Goal: Task Accomplishment & Management: Use online tool/utility

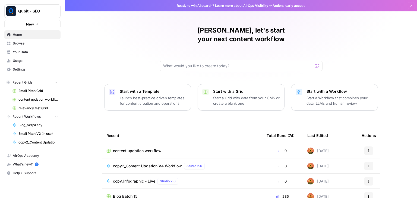
click at [33, 100] on span "content updation workflow" at bounding box center [38, 99] width 40 height 5
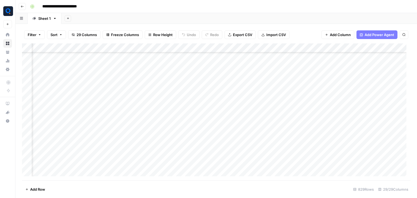
scroll to position [5477, 861]
click at [58, 90] on div "Add Column" at bounding box center [216, 111] width 388 height 137
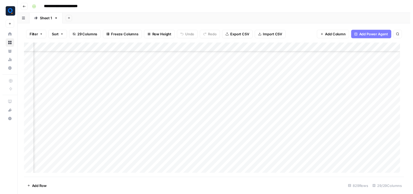
scroll to position [5477, 909]
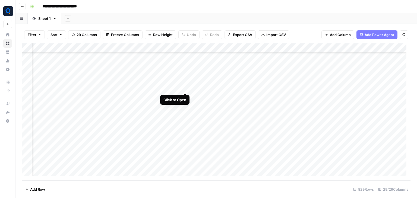
click at [184, 89] on div "Add Column" at bounding box center [216, 111] width 388 height 137
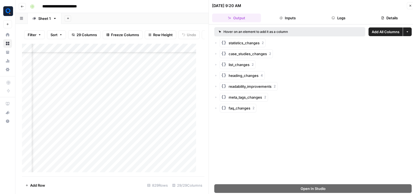
click at [349, 17] on button "Logs" at bounding box center [338, 18] width 49 height 9
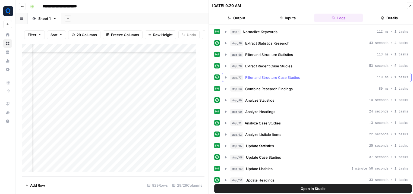
click at [295, 80] on button "step_77 Filter and Structure Case Studies 119 ms / 1 tasks" at bounding box center [316, 77] width 189 height 9
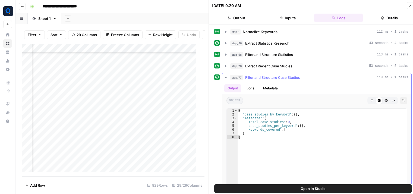
click at [295, 80] on button "step_77 Filter and Structure Case Studies 119 ms / 1 tasks" at bounding box center [316, 77] width 189 height 9
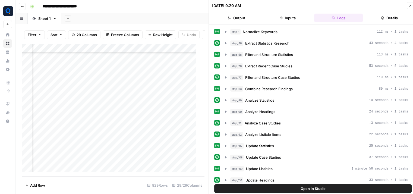
click at [187, 51] on div "Add Column" at bounding box center [111, 109] width 178 height 133
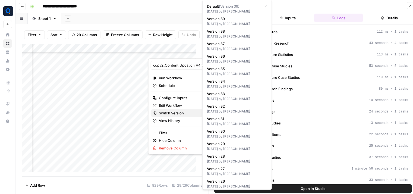
click at [181, 112] on span "Switch Version" at bounding box center [180, 112] width 42 height 5
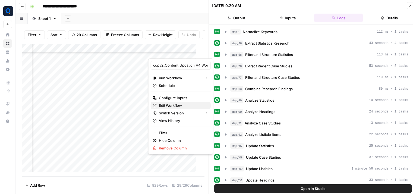
click at [174, 106] on span "Edit Workflow" at bounding box center [182, 105] width 47 height 5
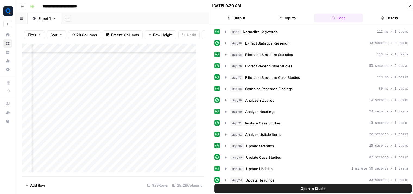
click at [186, 52] on div "Add Column" at bounding box center [111, 109] width 178 height 133
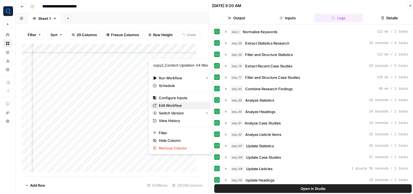
click at [180, 105] on span "Edit Workflow" at bounding box center [182, 105] width 47 height 5
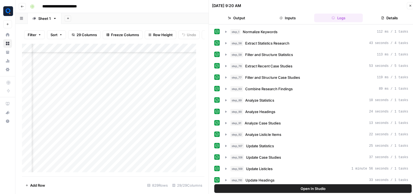
click at [184, 49] on div "Add Column" at bounding box center [111, 109] width 178 height 133
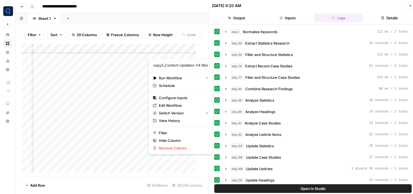
click at [184, 51] on div at bounding box center [172, 52] width 49 height 11
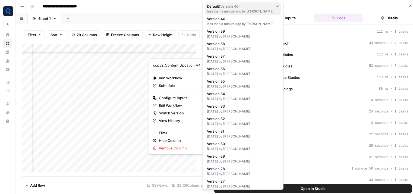
click at [237, 8] on span "( Version 40 )" at bounding box center [229, 6] width 21 height 4
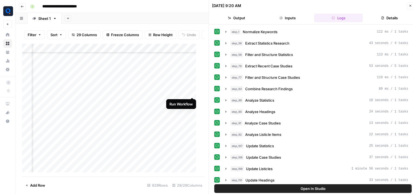
click at [190, 92] on div "Add Column" at bounding box center [111, 109] width 178 height 133
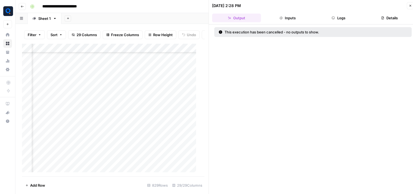
click at [191, 93] on div "Add Column" at bounding box center [111, 109] width 178 height 133
click at [350, 19] on button "Logs" at bounding box center [338, 18] width 49 height 9
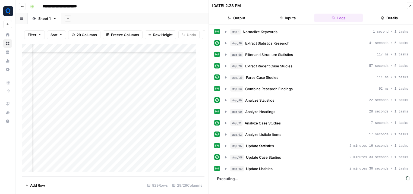
scroll to position [5477, 968]
click at [273, 75] on span "Parse Case Studies" at bounding box center [262, 77] width 32 height 5
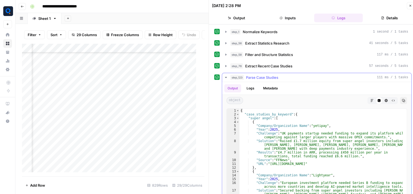
click at [273, 75] on span "Parse Case Studies" at bounding box center [262, 77] width 32 height 5
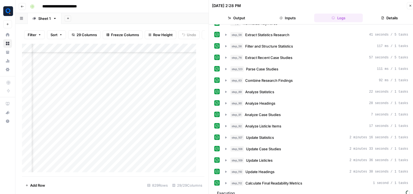
scroll to position [8, 0]
click at [410, 4] on button "Close" at bounding box center [410, 5] width 7 height 7
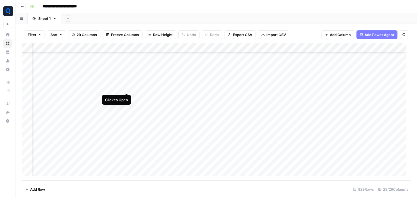
click at [127, 87] on div "Add Column" at bounding box center [216, 111] width 388 height 137
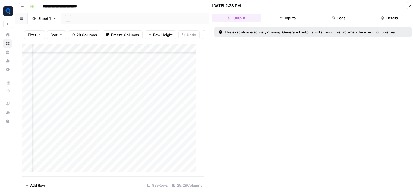
click at [348, 21] on button "Logs" at bounding box center [338, 18] width 49 height 9
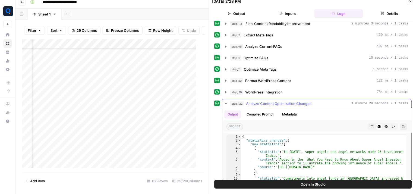
scroll to position [176, 0]
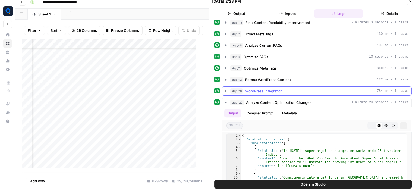
click at [278, 90] on span "WordPress Integration" at bounding box center [263, 90] width 37 height 5
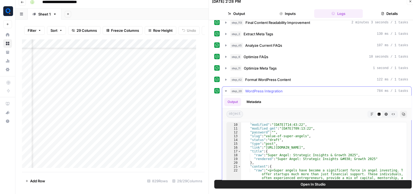
scroll to position [35, 0]
type textarea "**********"
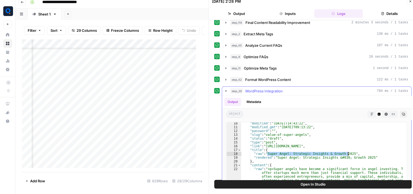
drag, startPoint x: 267, startPoint y: 150, endPoint x: 347, endPoint y: 150, distance: 79.8
click at [294, 88] on div "step_20 WordPress Integration 784 ms / 1 tasks" at bounding box center [319, 90] width 178 height 5
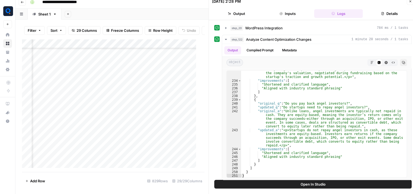
scroll to position [6470, 968]
click at [157, 139] on div "Add Column" at bounding box center [111, 105] width 178 height 133
click at [71, 138] on div "Add Column" at bounding box center [111, 105] width 178 height 133
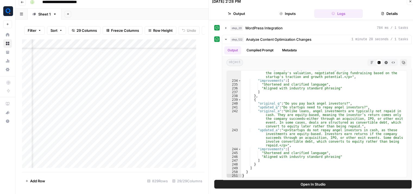
click at [71, 138] on div "Add Column" at bounding box center [111, 105] width 178 height 133
click at [136, 137] on div "Add Column" at bounding box center [111, 105] width 178 height 133
click at [410, 1] on icon "button" at bounding box center [410, 2] width 2 height 2
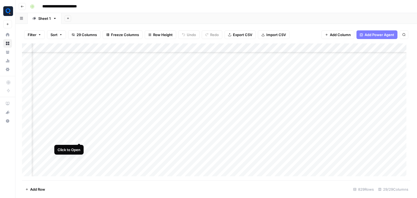
click at [79, 138] on div "Add Column" at bounding box center [216, 111] width 388 height 137
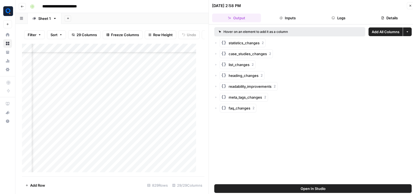
click at [338, 19] on button "Logs" at bounding box center [338, 18] width 49 height 9
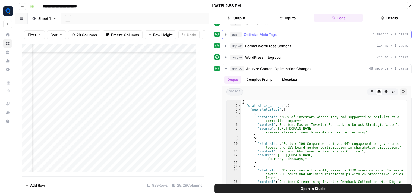
scroll to position [214, 0]
click at [278, 54] on span "WordPress Integration" at bounding box center [263, 56] width 37 height 5
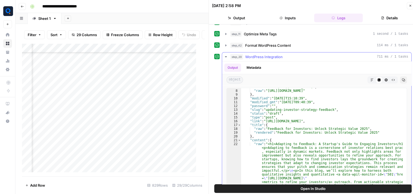
scroll to position [26, 0]
type textarea "**********"
drag, startPoint x: 276, startPoint y: 131, endPoint x: 367, endPoint y: 129, distance: 90.4
click at [271, 57] on button "step_20 WordPress Integration 711 ms / 1 tasks" at bounding box center [316, 56] width 189 height 9
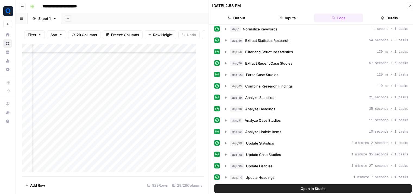
scroll to position [0, 0]
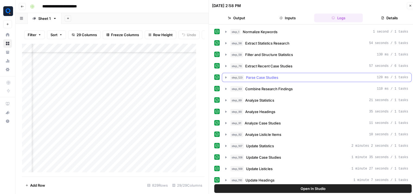
click at [271, 76] on span "Parse Case Studies" at bounding box center [262, 77] width 32 height 5
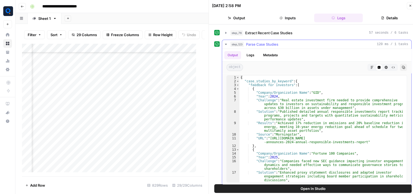
scroll to position [33, 0]
click at [276, 44] on span "Parse Case Studies" at bounding box center [262, 44] width 32 height 5
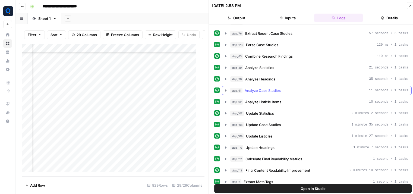
click at [272, 90] on span "Analyze Case Studies" at bounding box center [263, 90] width 36 height 5
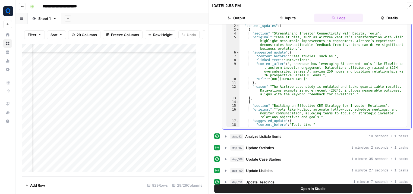
scroll to position [115, 0]
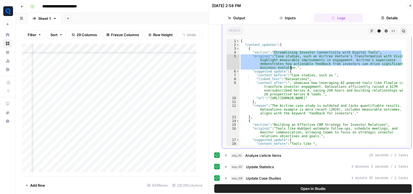
drag, startPoint x: 272, startPoint y: 52, endPoint x: 294, endPoint y: 64, distance: 25.1
click at [294, 64] on div "{ "content_updates" : [ { "section" : "Streamlining Investor Connectivity with …" at bounding box center [320, 102] width 163 height 126
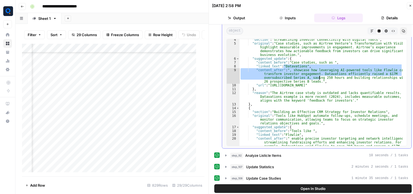
drag, startPoint x: 284, startPoint y: 66, endPoint x: 320, endPoint y: 75, distance: 37.4
click at [320, 75] on div ""section" : "Streamlining Investor Connectivity with Digital Tools" , "original…" at bounding box center [320, 101] width 163 height 126
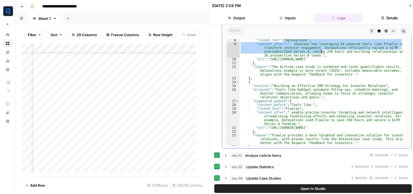
scroll to position [51, 0]
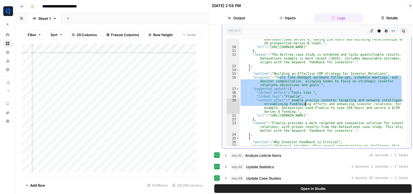
drag, startPoint x: 280, startPoint y: 75, endPoint x: 304, endPoint y: 109, distance: 41.2
click at [304, 109] on div ""content_after" : ", showcase how leveraging AI-powered tools like Flowlie can …" at bounding box center [320, 98] width 163 height 137
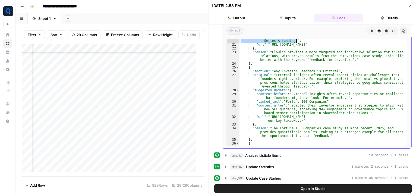
scroll to position [125, 0]
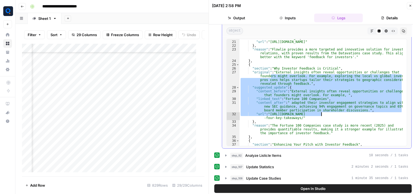
drag, startPoint x: 270, startPoint y: 76, endPoint x: 321, endPoint y: 115, distance: 63.9
click at [321, 115] on div ""content_after" : " enable precise investor targeting and network intelligence,…" at bounding box center [320, 92] width 163 height 134
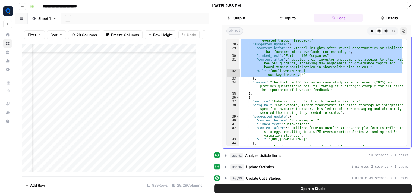
scroll to position [168, 0]
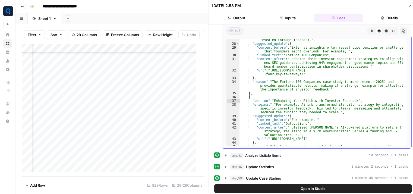
click at [281, 99] on div ""original" : "External insights often reveal opportunities or challenges that f…" at bounding box center [320, 94] width 163 height 134
type textarea "**********"
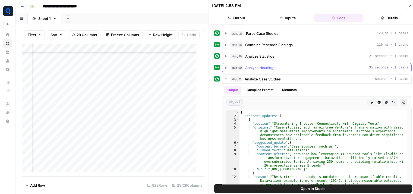
scroll to position [0, 0]
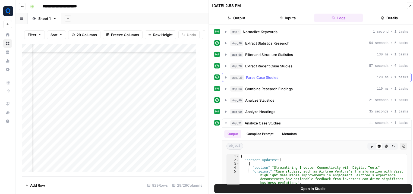
click at [263, 79] on span "Parse Case Studies" at bounding box center [262, 77] width 32 height 5
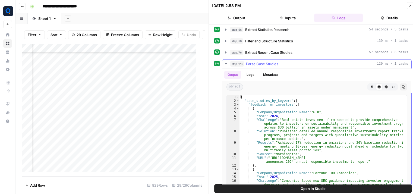
scroll to position [12, 0]
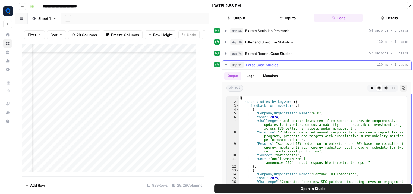
click at [275, 65] on span "Parse Case Studies" at bounding box center [262, 64] width 32 height 5
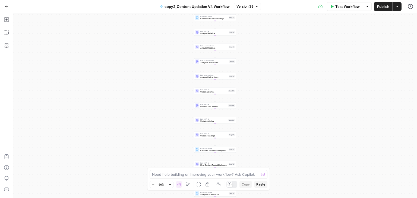
drag, startPoint x: 170, startPoint y: 63, endPoint x: 158, endPoint y: 195, distance: 132.1
click at [158, 195] on div "Workflow Set Inputs Inputs Run Code · Python Normalize Keywords Step 1 Perplexi…" at bounding box center [215, 105] width 404 height 185
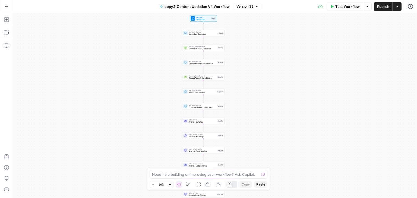
drag, startPoint x: 157, startPoint y: 119, endPoint x: 156, endPoint y: 77, distance: 42.9
click at [156, 77] on div "Workflow Set Inputs Inputs Run Code · Python Normalize Keywords Step 1 Perplexi…" at bounding box center [215, 105] width 404 height 185
click at [378, 8] on span "Publish" at bounding box center [383, 6] width 12 height 5
